Goal: Communication & Community: Answer question/provide support

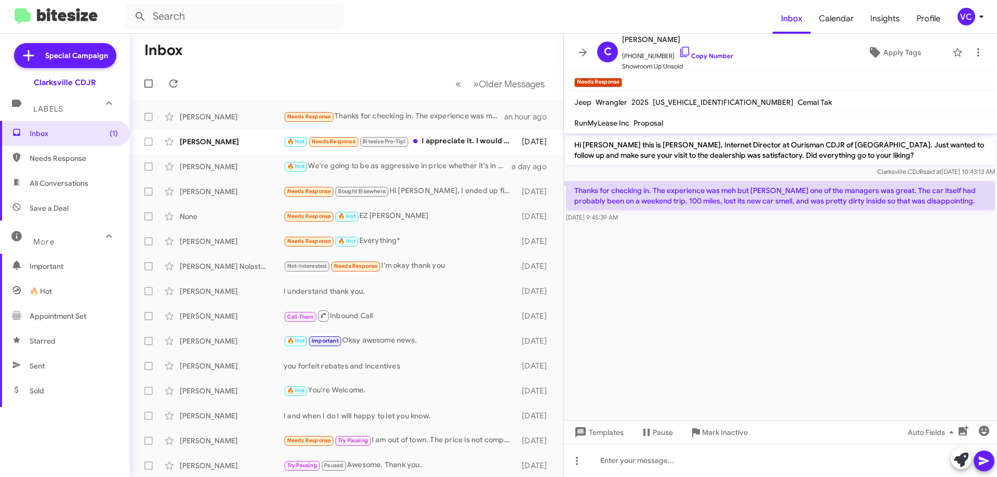
click at [809, 280] on cdk-virtual-scroll-viewport "Hi [PERSON_NAME] this is [PERSON_NAME], Internet Director at Ourisman CDJR of […" at bounding box center [780, 276] width 433 height 287
click at [790, 271] on cdk-virtual-scroll-viewport "Hi [PERSON_NAME] this is [PERSON_NAME], Internet Director at Ourisman CDJR of […" at bounding box center [780, 276] width 433 height 287
click at [791, 272] on cdk-virtual-scroll-viewport "Hi [PERSON_NAME] this is [PERSON_NAME], Internet Director at Ourisman CDJR of […" at bounding box center [780, 276] width 433 height 287
click at [387, 63] on mat-toolbar-row "Inbox" at bounding box center [346, 50] width 433 height 33
click at [172, 83] on icon at bounding box center [173, 83] width 12 height 12
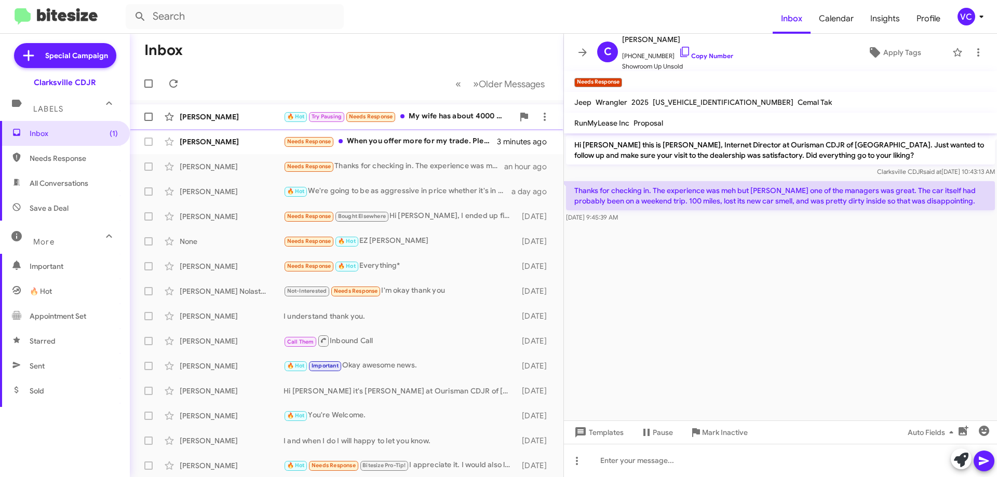
click at [357, 116] on span "Needs Response" at bounding box center [370, 115] width 51 height 9
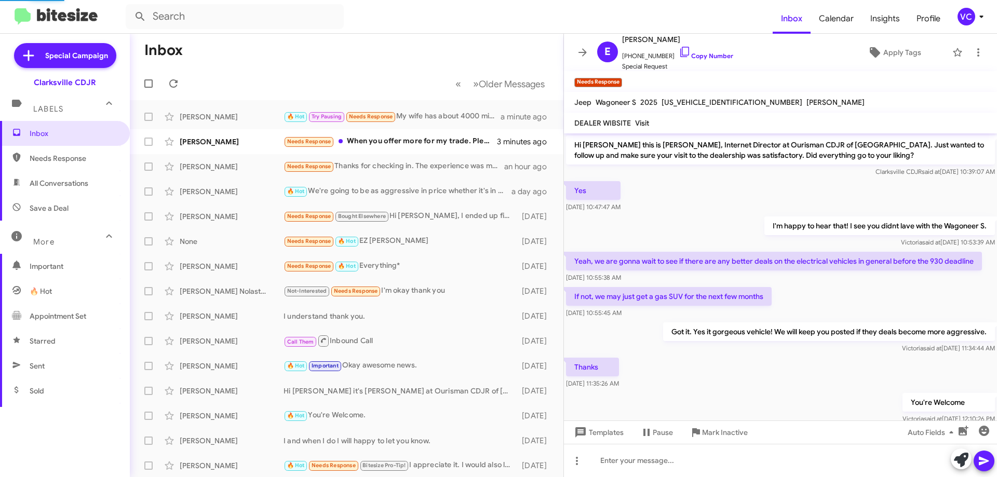
scroll to position [558, 0]
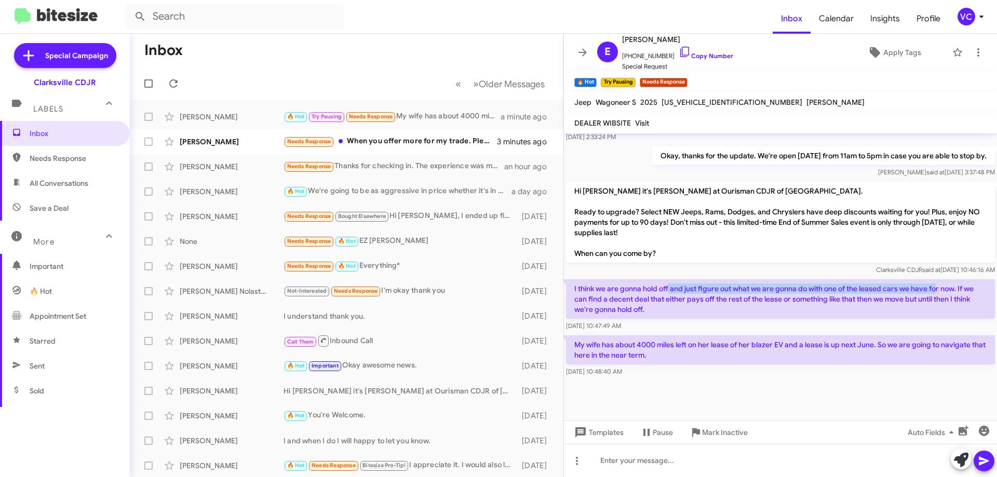
drag, startPoint x: 671, startPoint y: 289, endPoint x: 940, endPoint y: 289, distance: 269.4
click at [939, 286] on p "I think we are gonna hold off and just figure out what we are gonna do with one…" at bounding box center [780, 298] width 429 height 39
click at [937, 324] on div "[DATE] 10:47:49 AM" at bounding box center [780, 326] width 429 height 10
click at [769, 331] on div "[DATE] 10:47:49 AM" at bounding box center [780, 326] width 429 height 10
click at [710, 58] on link "Copy Number" at bounding box center [705, 56] width 54 height 8
